Goal: Information Seeking & Learning: Learn about a topic

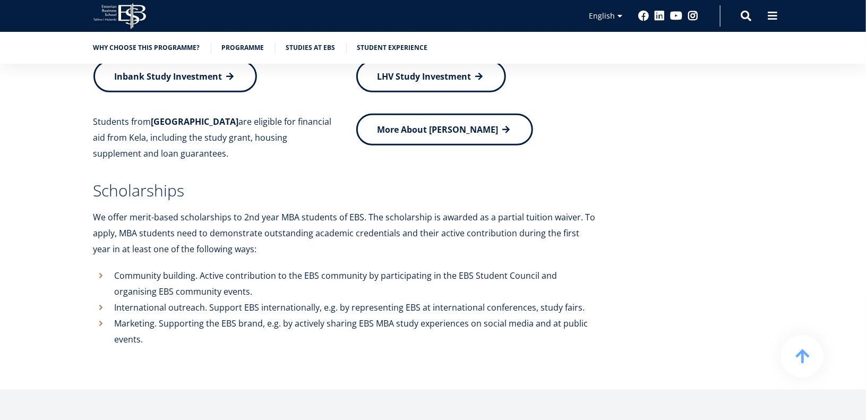
scroll to position [4554, 0]
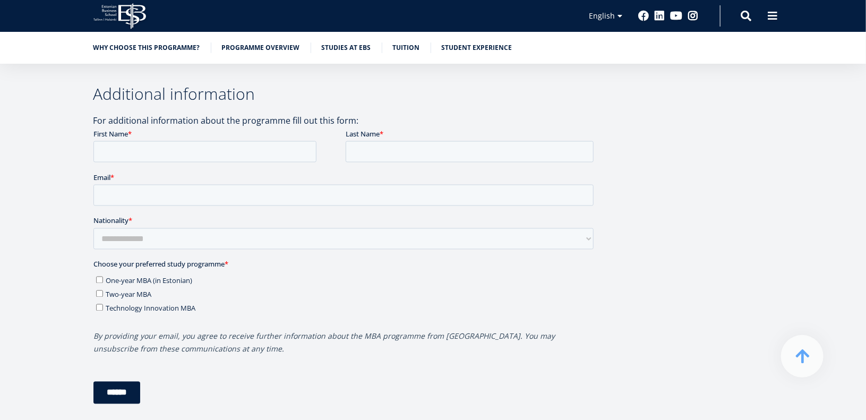
scroll to position [2849, 0]
click at [142, 292] on span "Two-year MBA" at bounding box center [128, 293] width 46 height 10
click at [152, 311] on span "Technology Innovation MBA" at bounding box center [150, 307] width 90 height 10
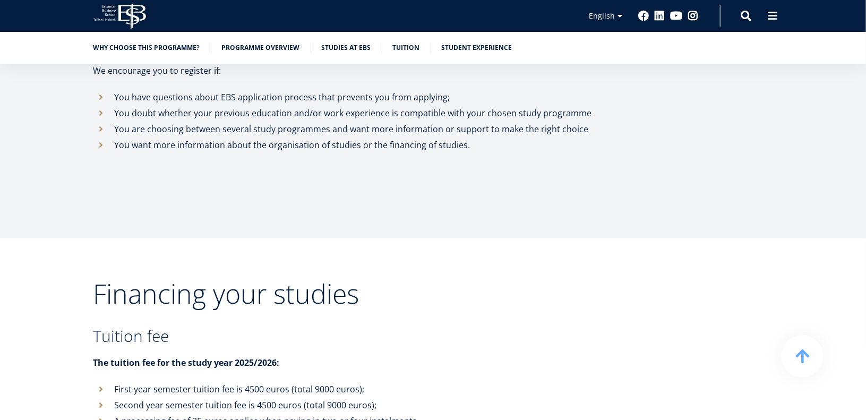
scroll to position [3295, 0]
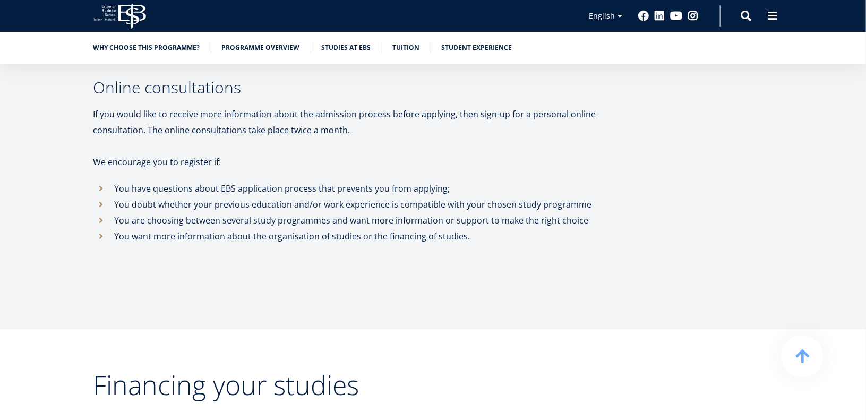
scroll to position [3194, 0]
